Goal: Check status: Check status

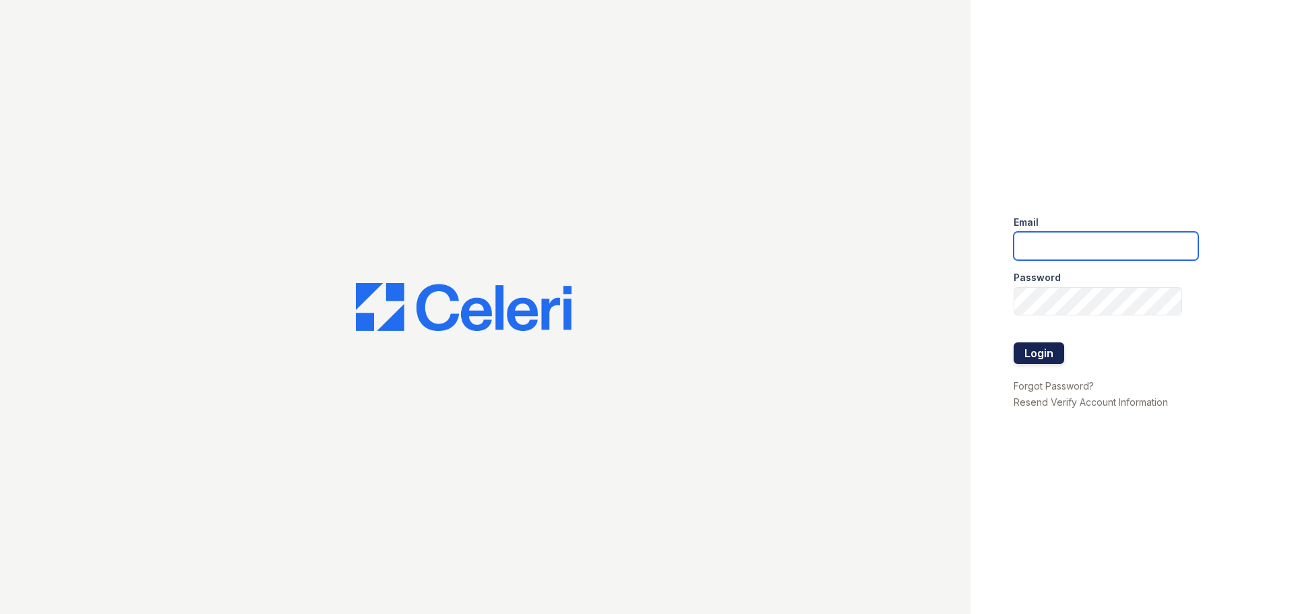
type input "[PERSON_NAME][EMAIL_ADDRESS][PERSON_NAME][DOMAIN_NAME]"
click at [1043, 346] on button "Login" at bounding box center [1039, 353] width 51 height 22
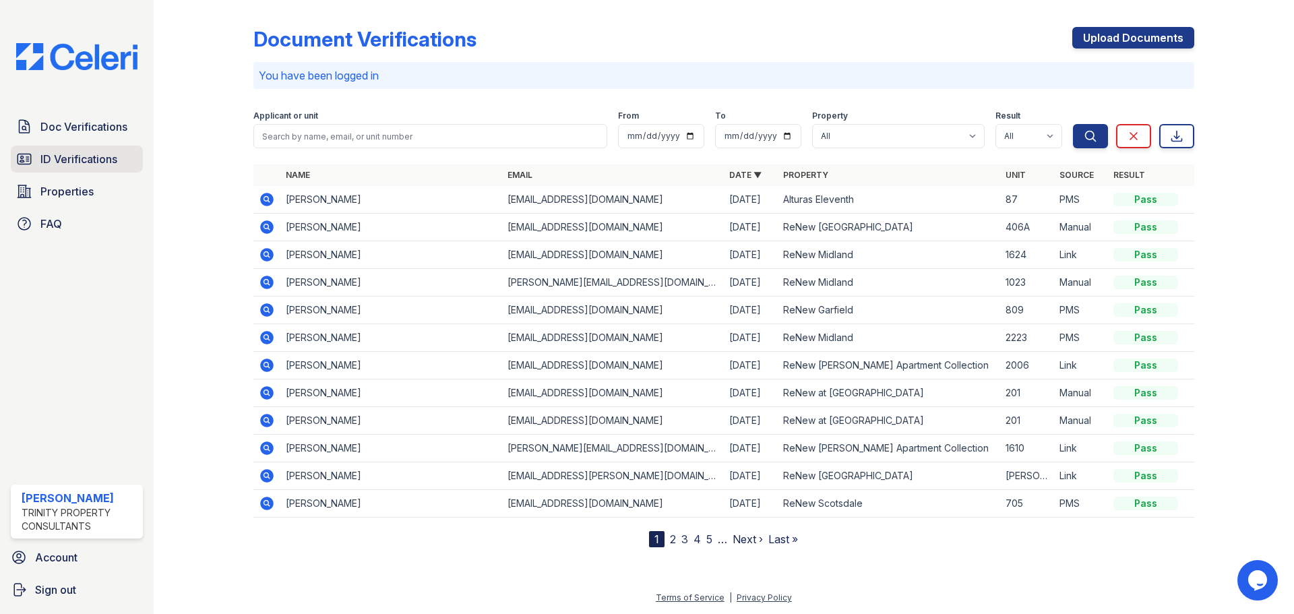
click at [43, 173] on link "ID Verifications" at bounding box center [77, 159] width 132 height 27
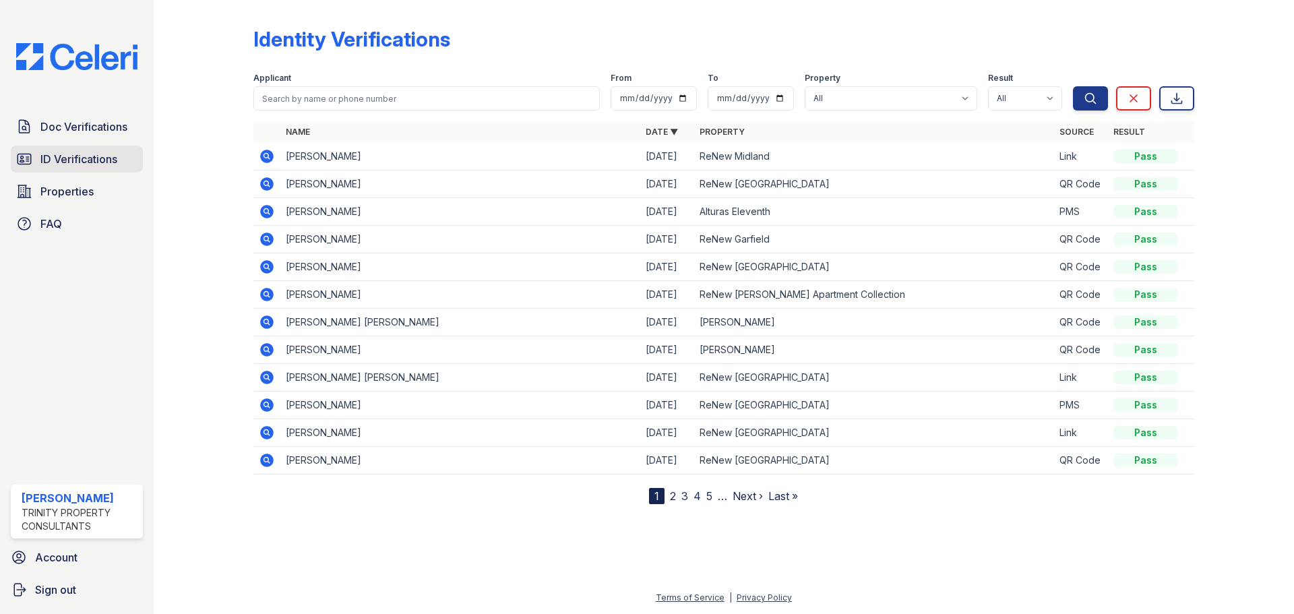
click at [106, 154] on span "ID Verifications" at bounding box center [78, 159] width 77 height 16
drag, startPoint x: 460, startPoint y: 157, endPoint x: 282, endPoint y: 168, distance: 178.9
click at [282, 168] on td "CHRISTINA MARGARITA SALGADO" at bounding box center [460, 157] width 360 height 28
click at [101, 161] on span "ID Verifications" at bounding box center [78, 159] width 77 height 16
click at [41, 148] on link "ID Verifications" at bounding box center [77, 159] width 132 height 27
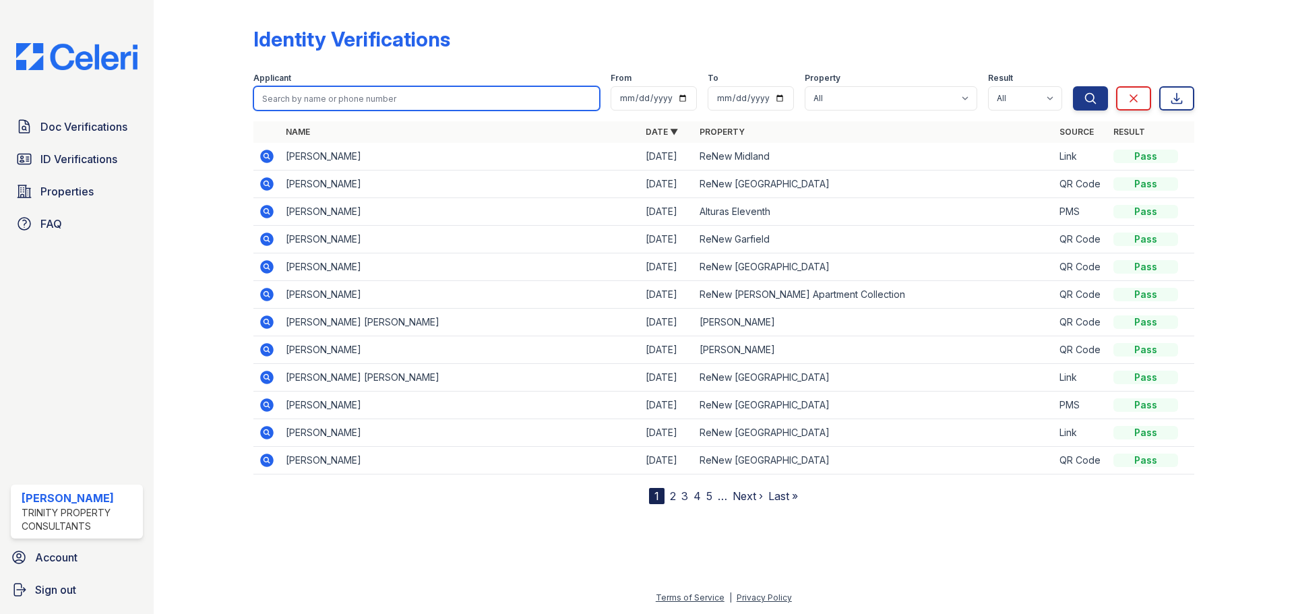
click at [405, 87] on input "search" at bounding box center [426, 98] width 346 height 24
type input "dayana"
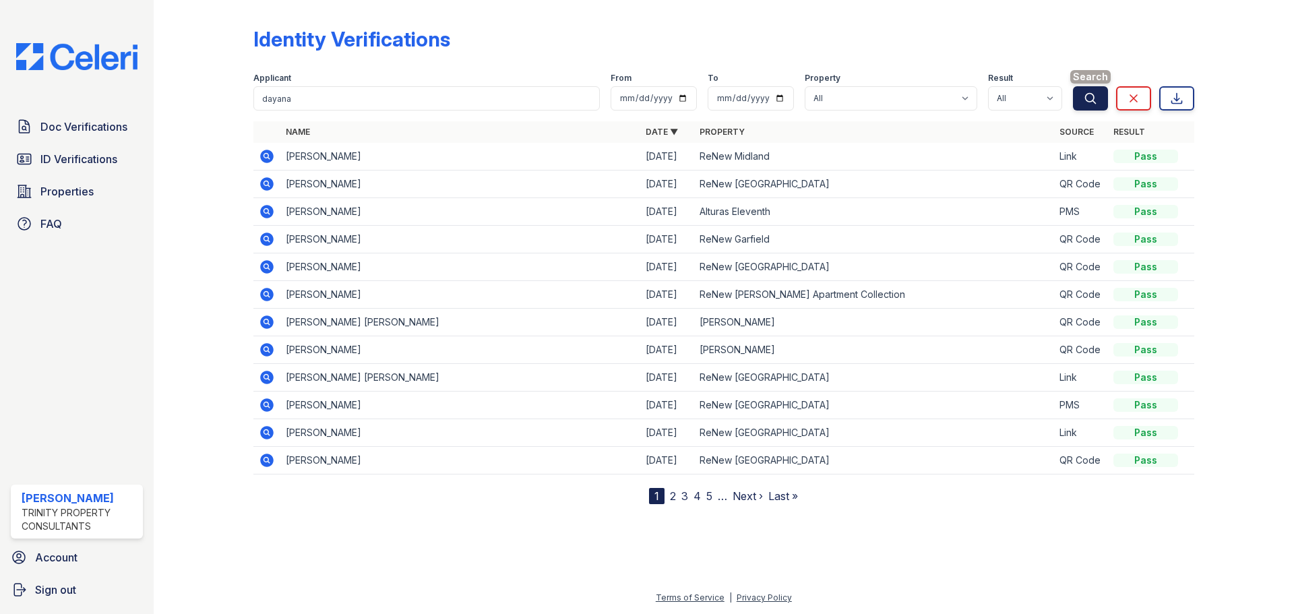
click at [1093, 93] on icon "submit" at bounding box center [1090, 98] width 13 height 13
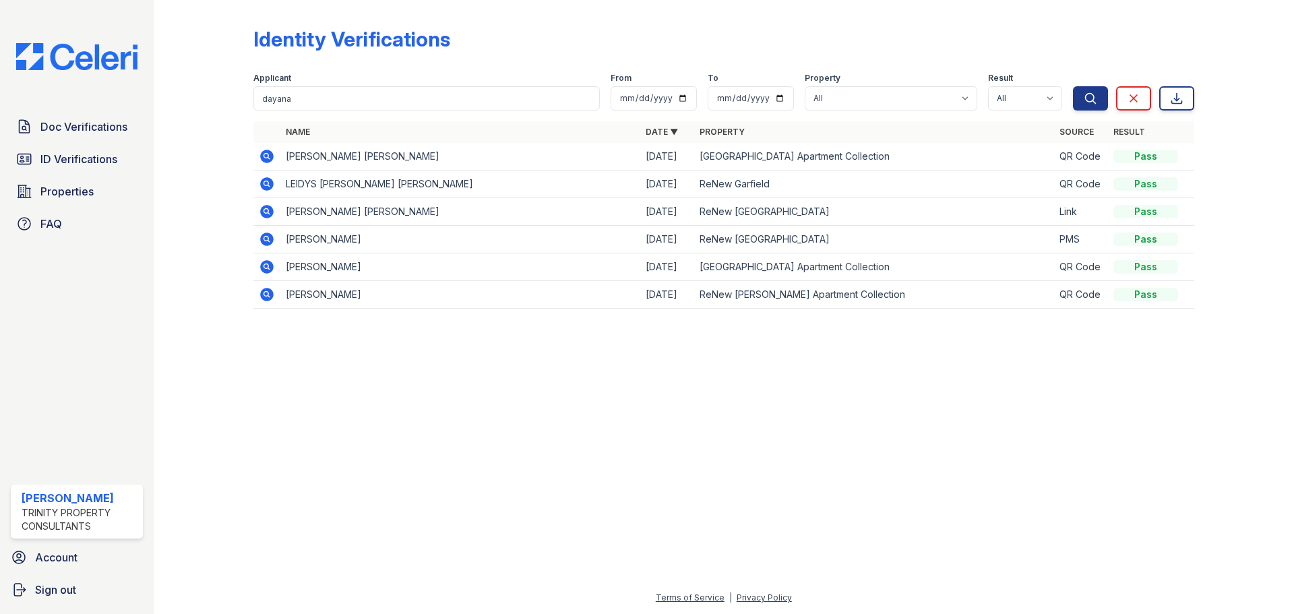
click at [268, 156] on icon at bounding box center [265, 155] width 3 height 3
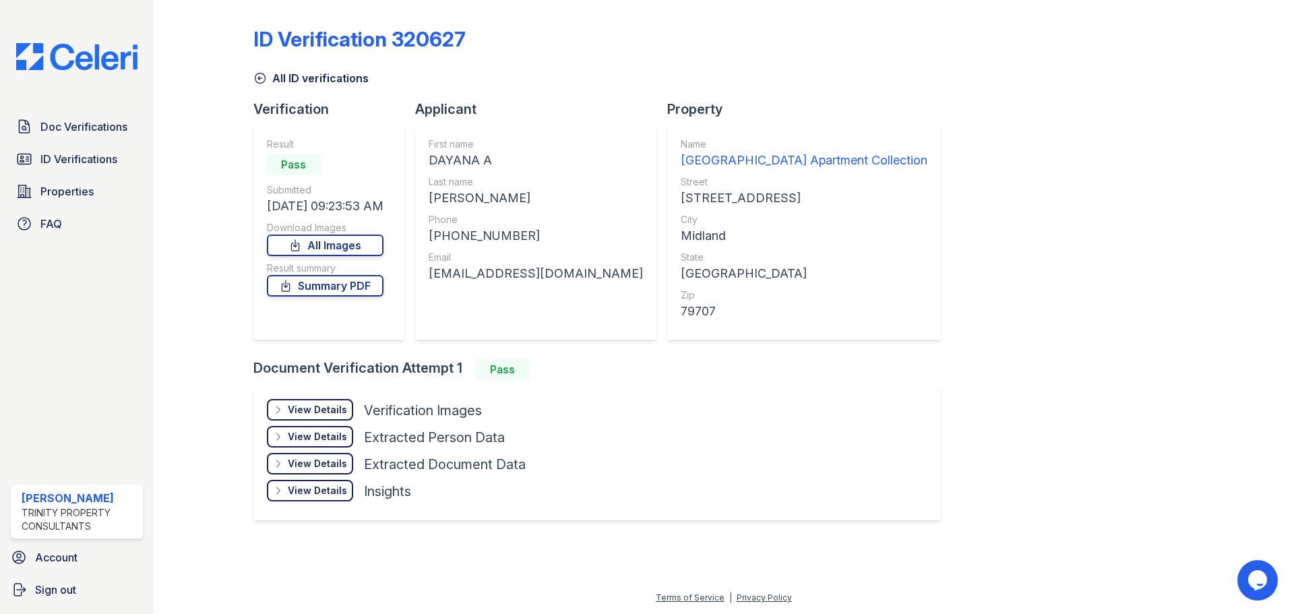
click at [320, 411] on div "View Details" at bounding box center [317, 409] width 59 height 13
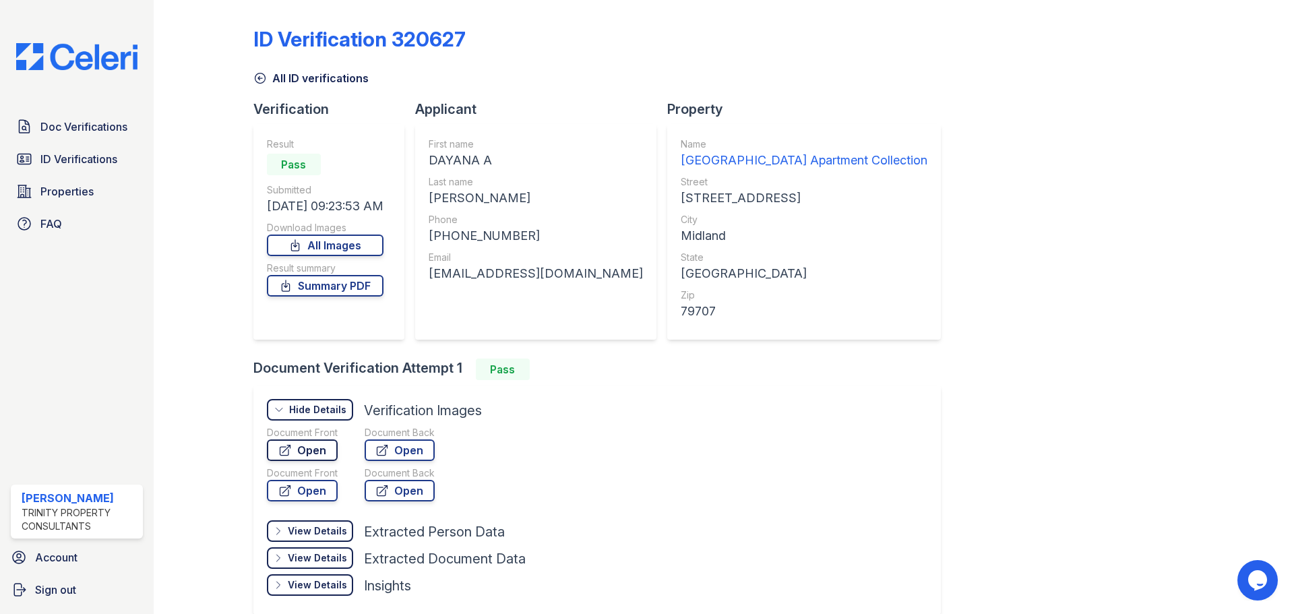
click at [281, 452] on icon at bounding box center [284, 449] width 13 height 13
